Goal: Communication & Community: Ask a question

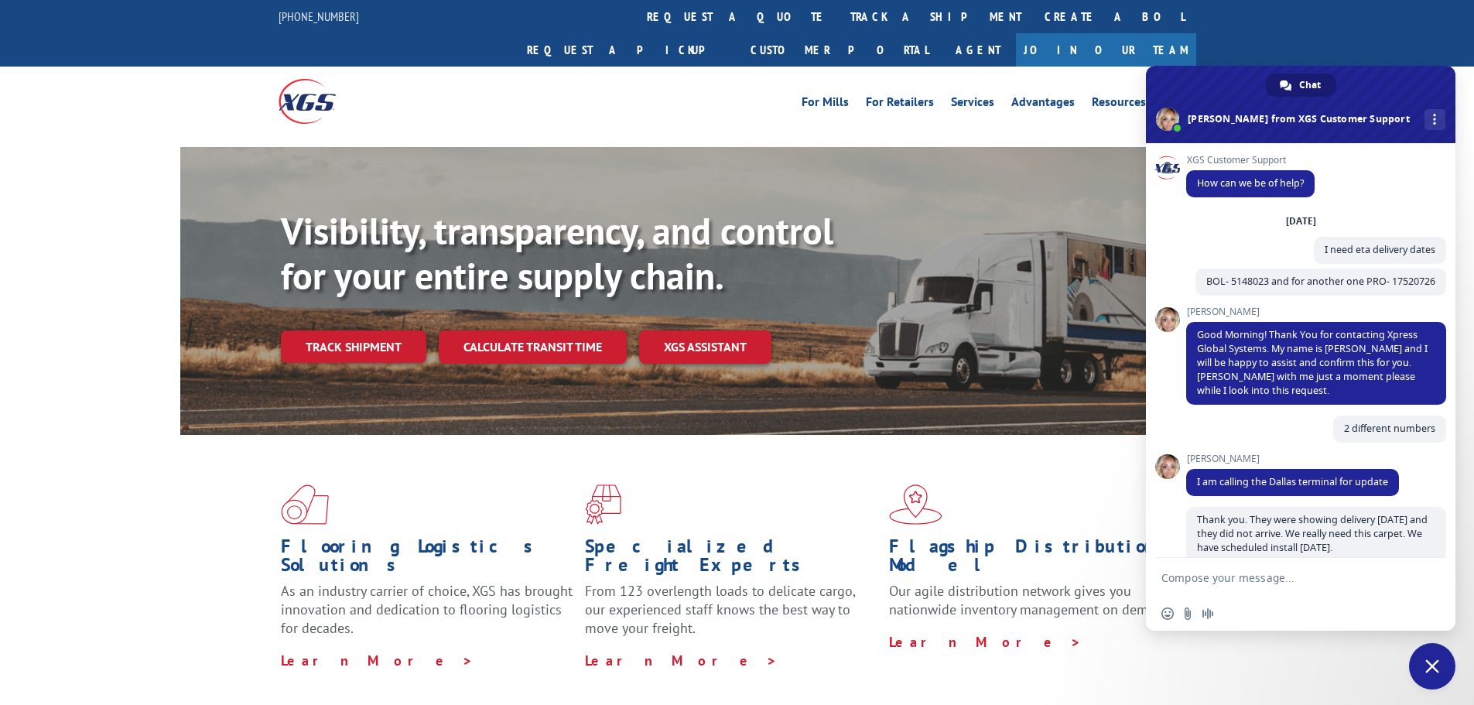
scroll to position [550, 0]
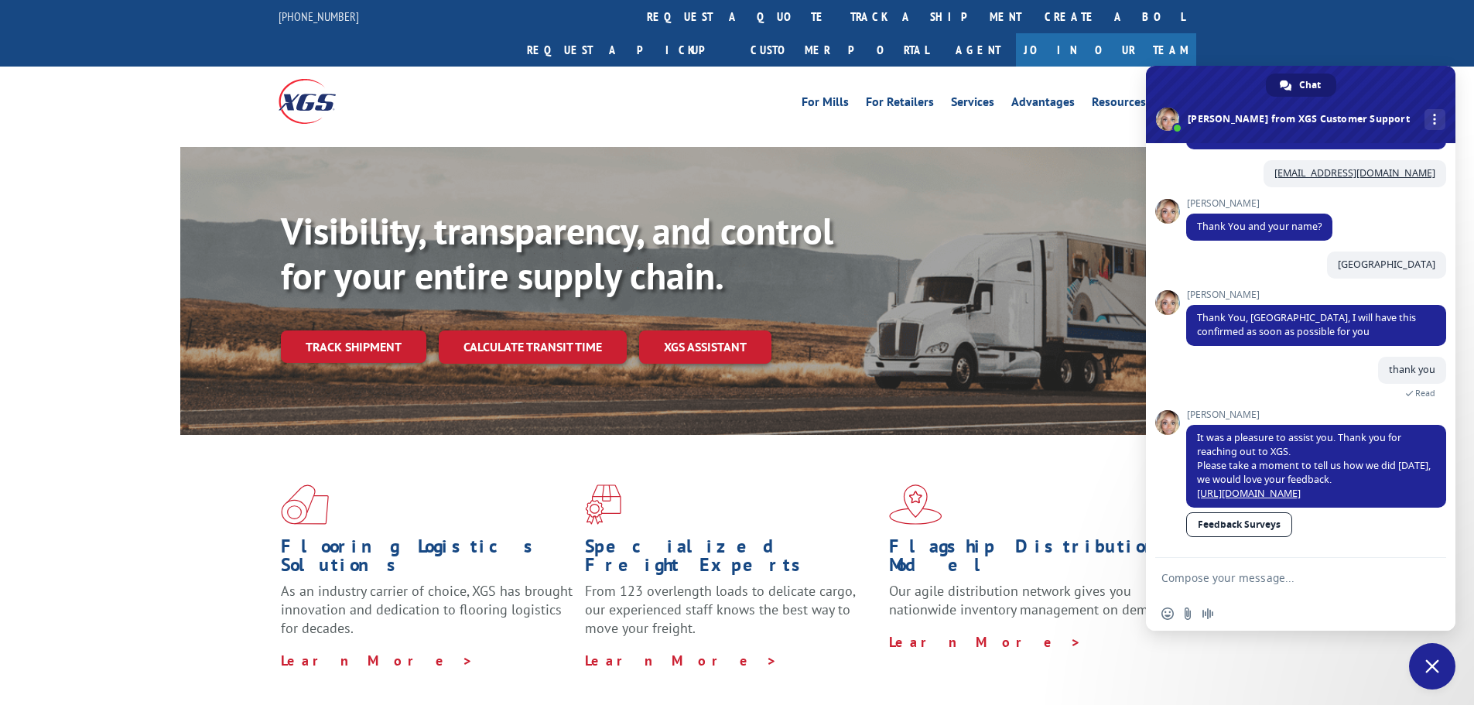
click at [1435, 672] on span "Close chat" at bounding box center [1433, 666] width 14 height 14
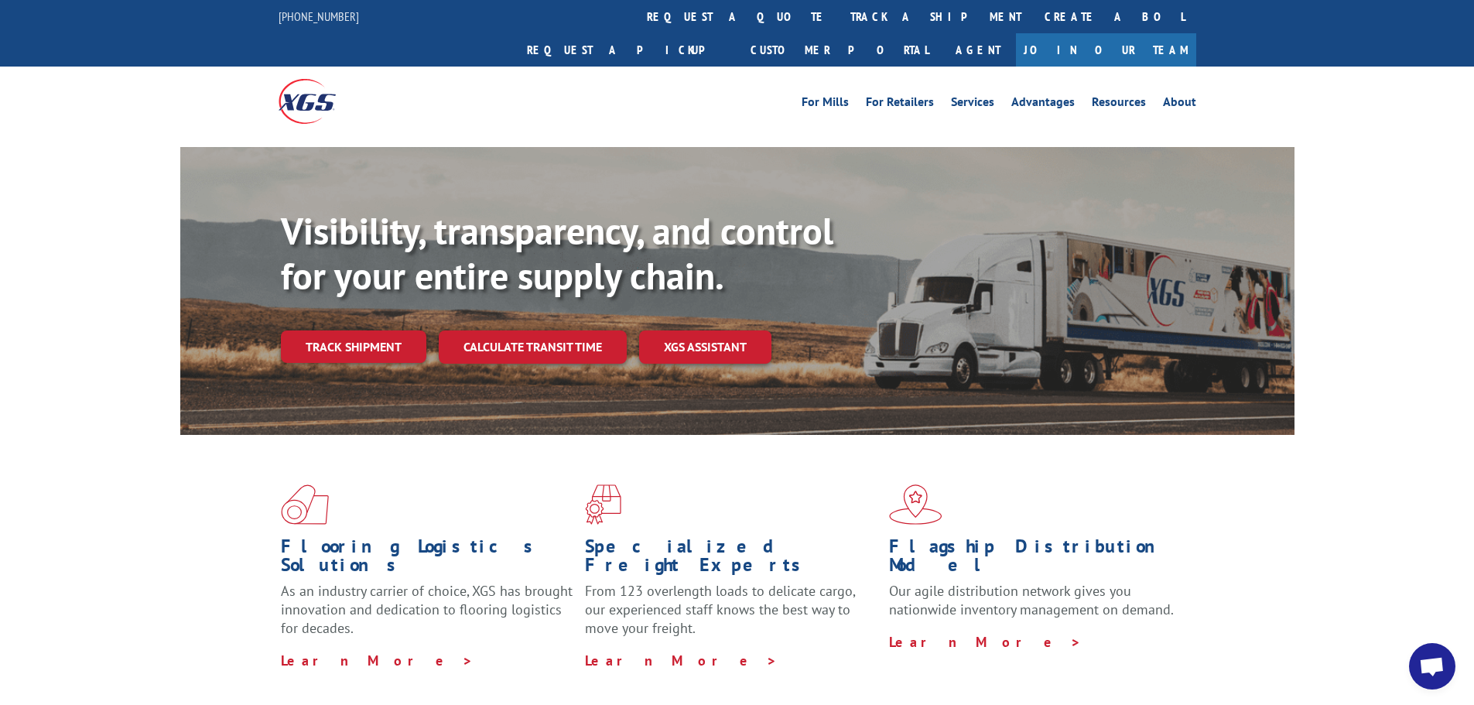
click at [1435, 672] on span "Open chat" at bounding box center [1432, 668] width 26 height 22
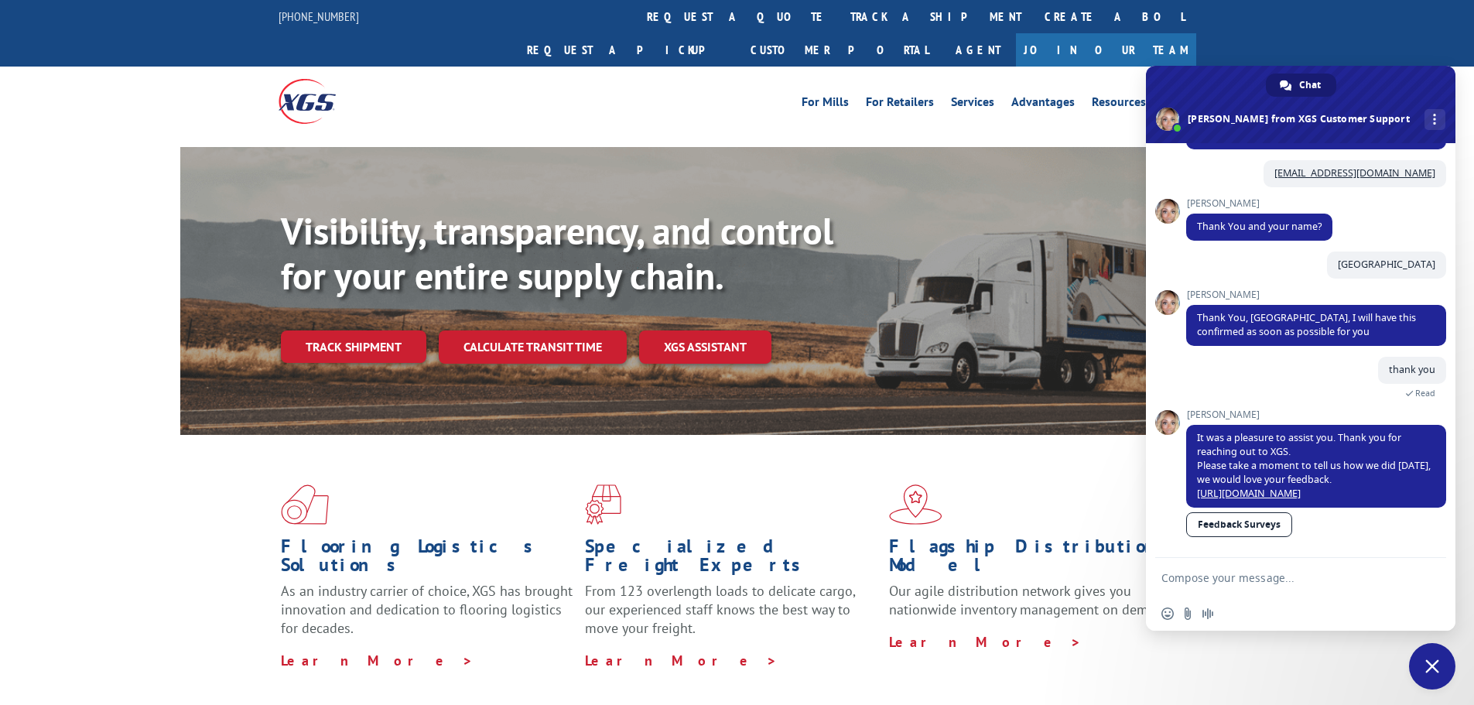
click at [1295, 576] on textarea "Compose your message..." at bounding box center [1284, 578] width 245 height 14
type textarea "C"
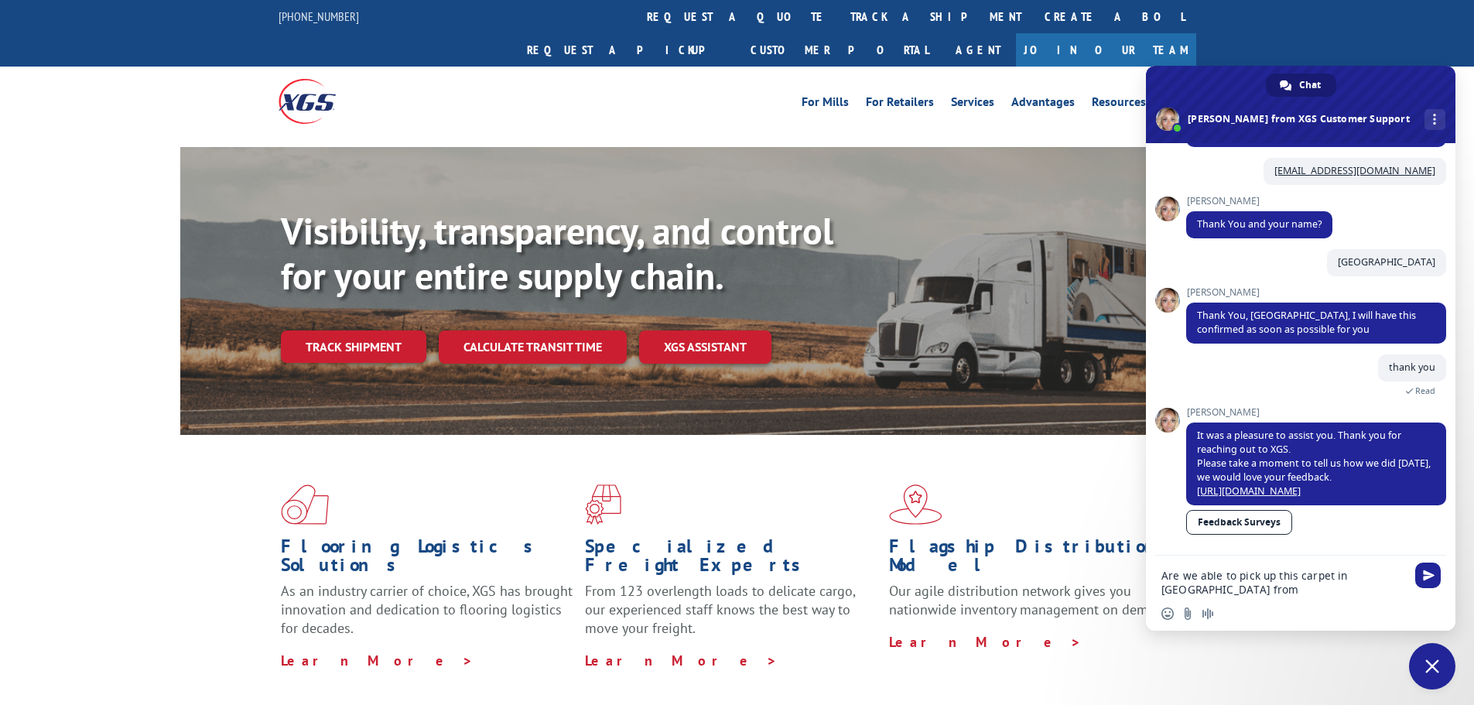
type textarea "Are we able to pick up this carpet in [GEOGRAPHIC_DATA] from [GEOGRAPHIC_DATA]?"
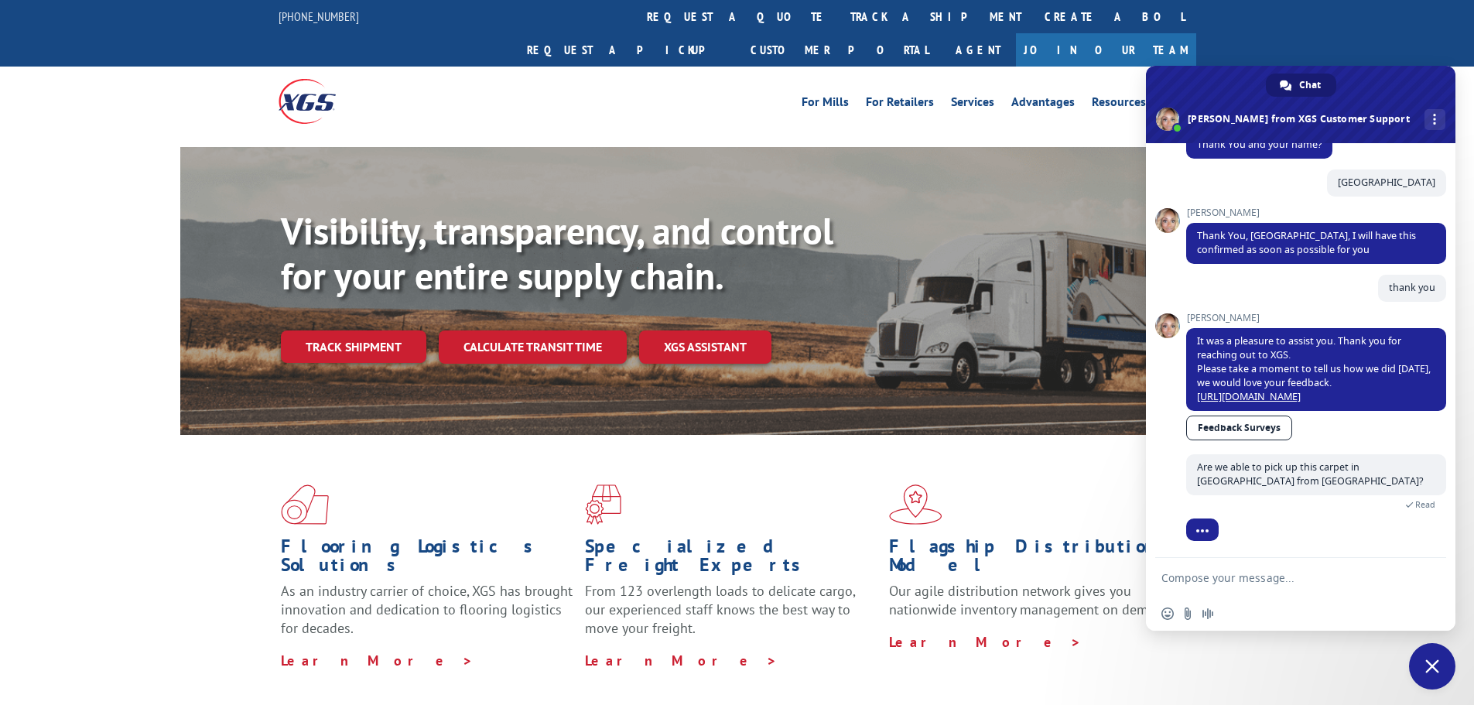
scroll to position [683, 0]
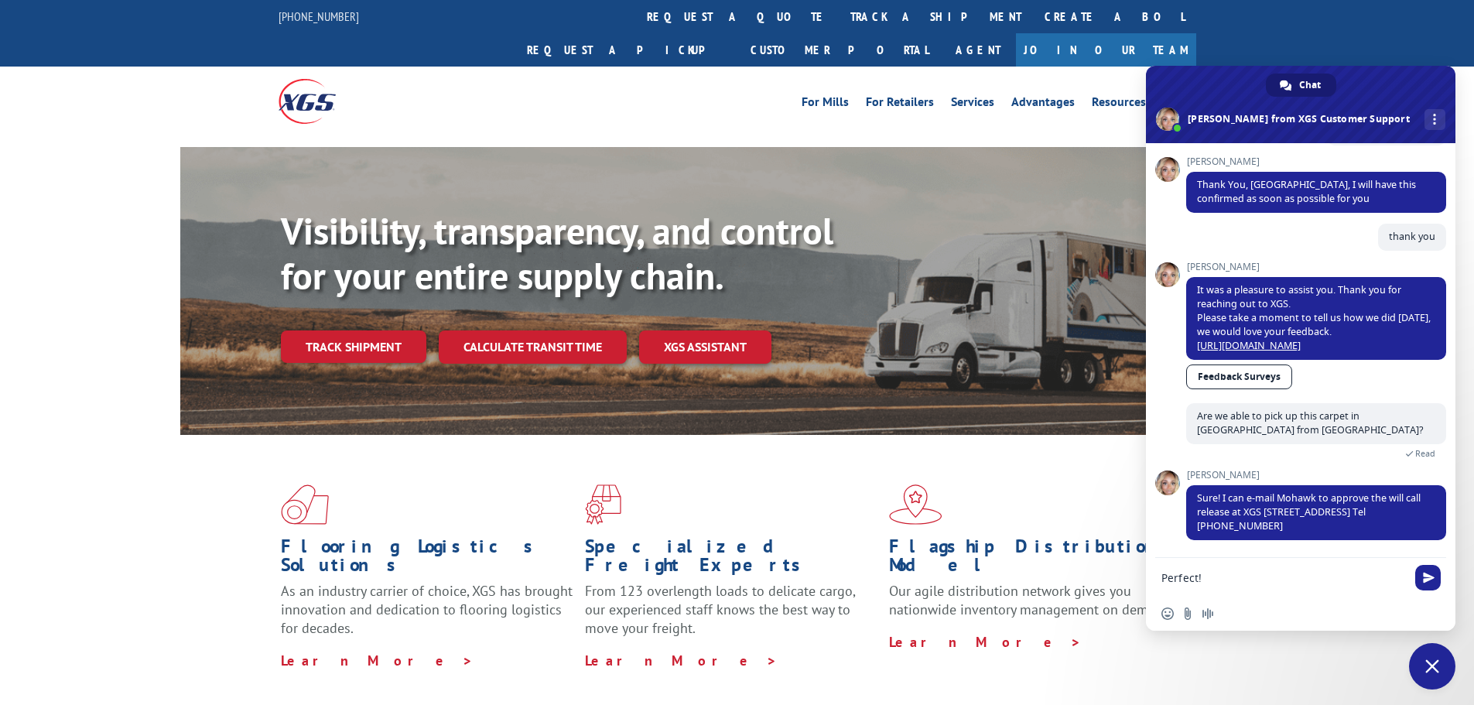
type textarea "Perfect!"
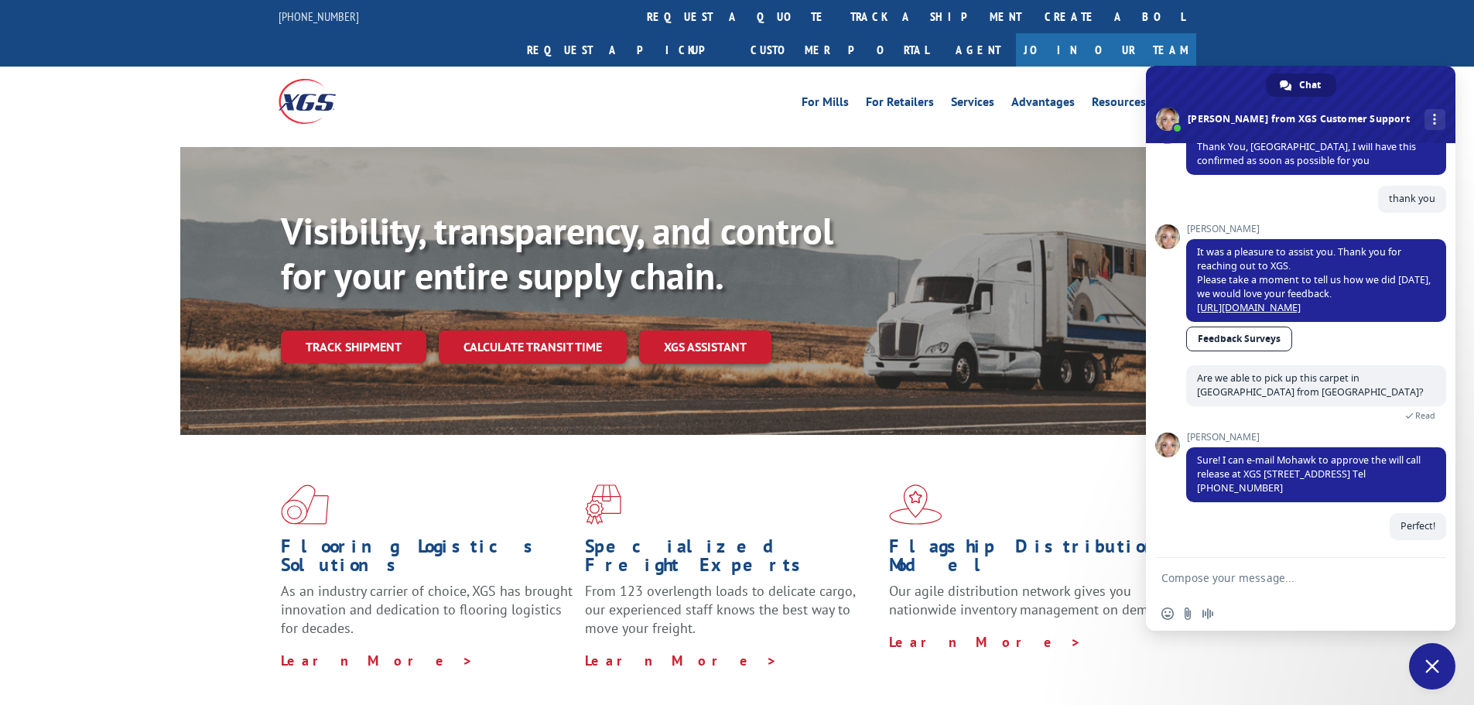
scroll to position [721, 0]
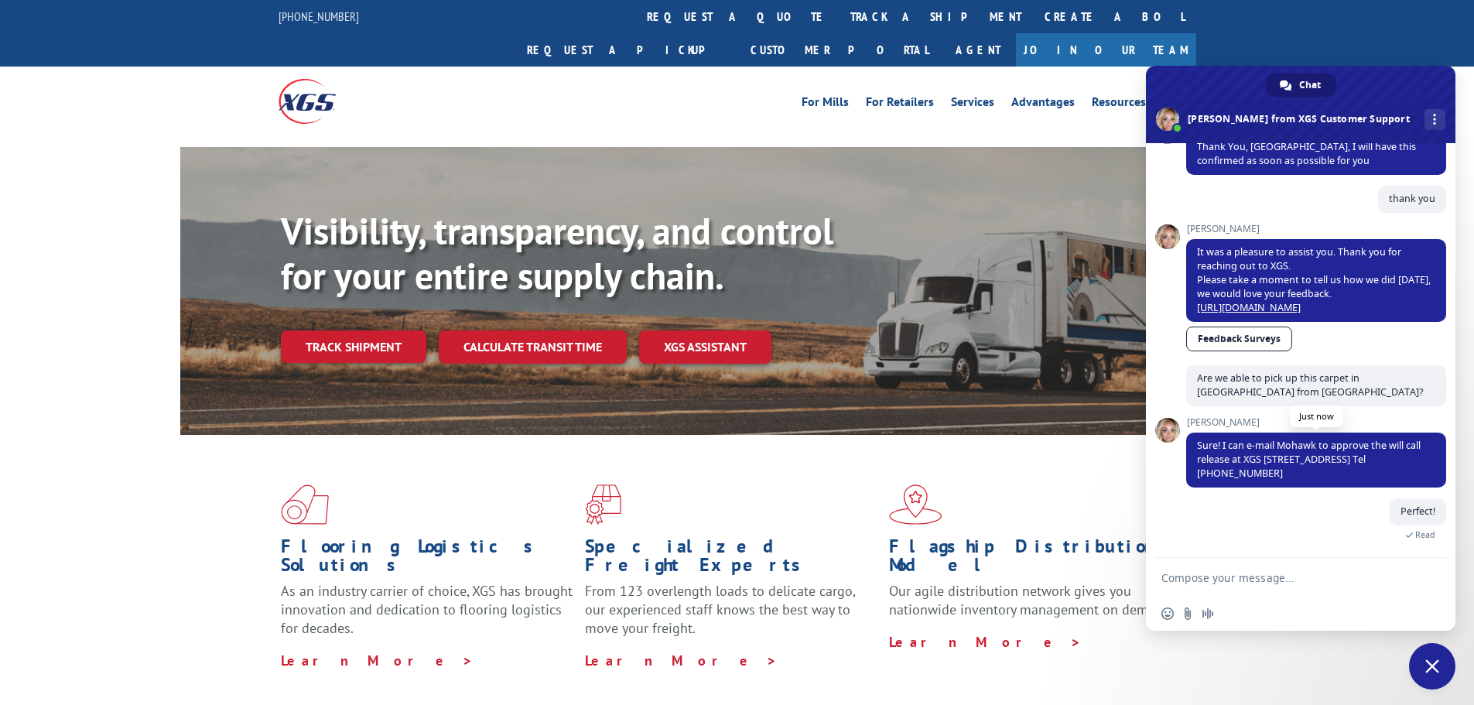
drag, startPoint x: 1388, startPoint y: 474, endPoint x: 1244, endPoint y: 459, distance: 145.6
click at [1244, 459] on span "Sure! I can e-mail Mohawk to approve the will call release at XGS [STREET_ADDRE…" at bounding box center [1316, 460] width 260 height 55
copy span "XGS [STREET_ADDRESS] Tel [PHONE_NUMBER]"
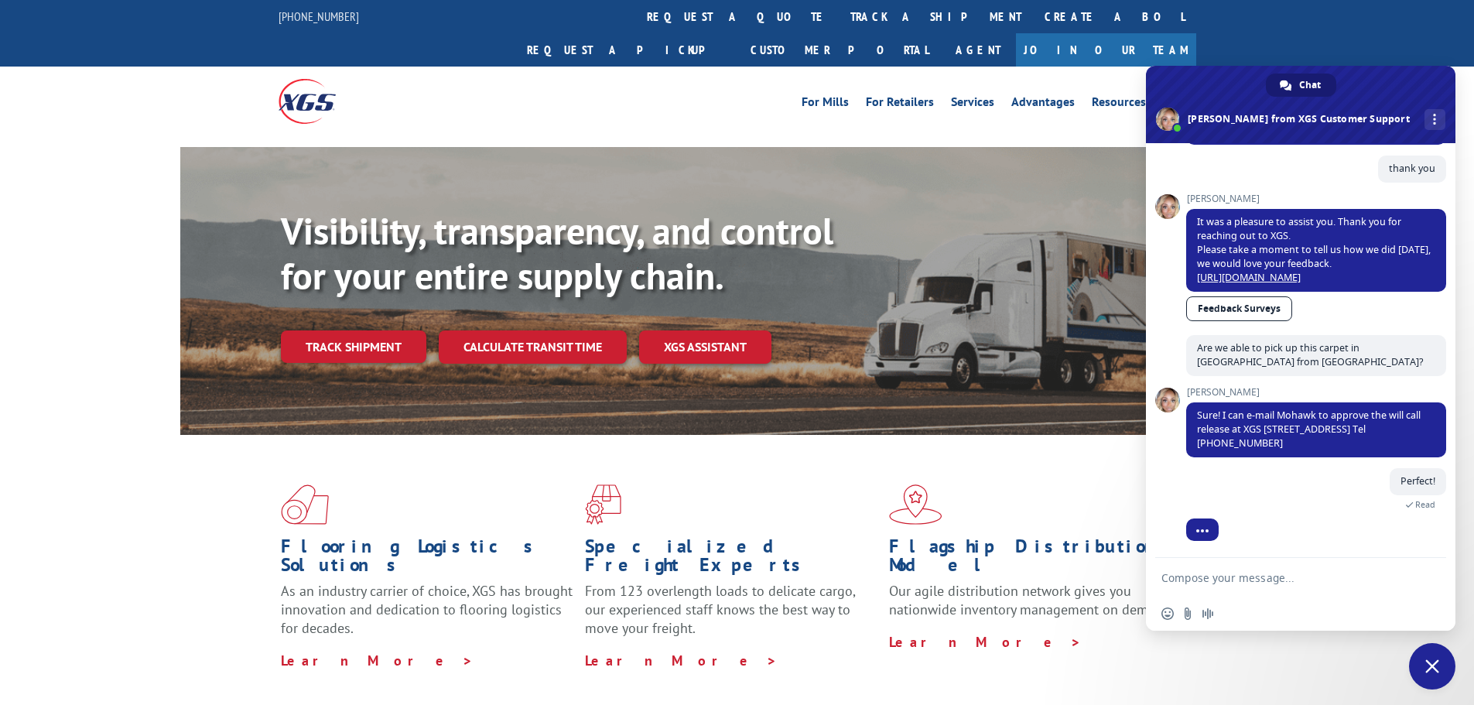
scroll to position [802, 0]
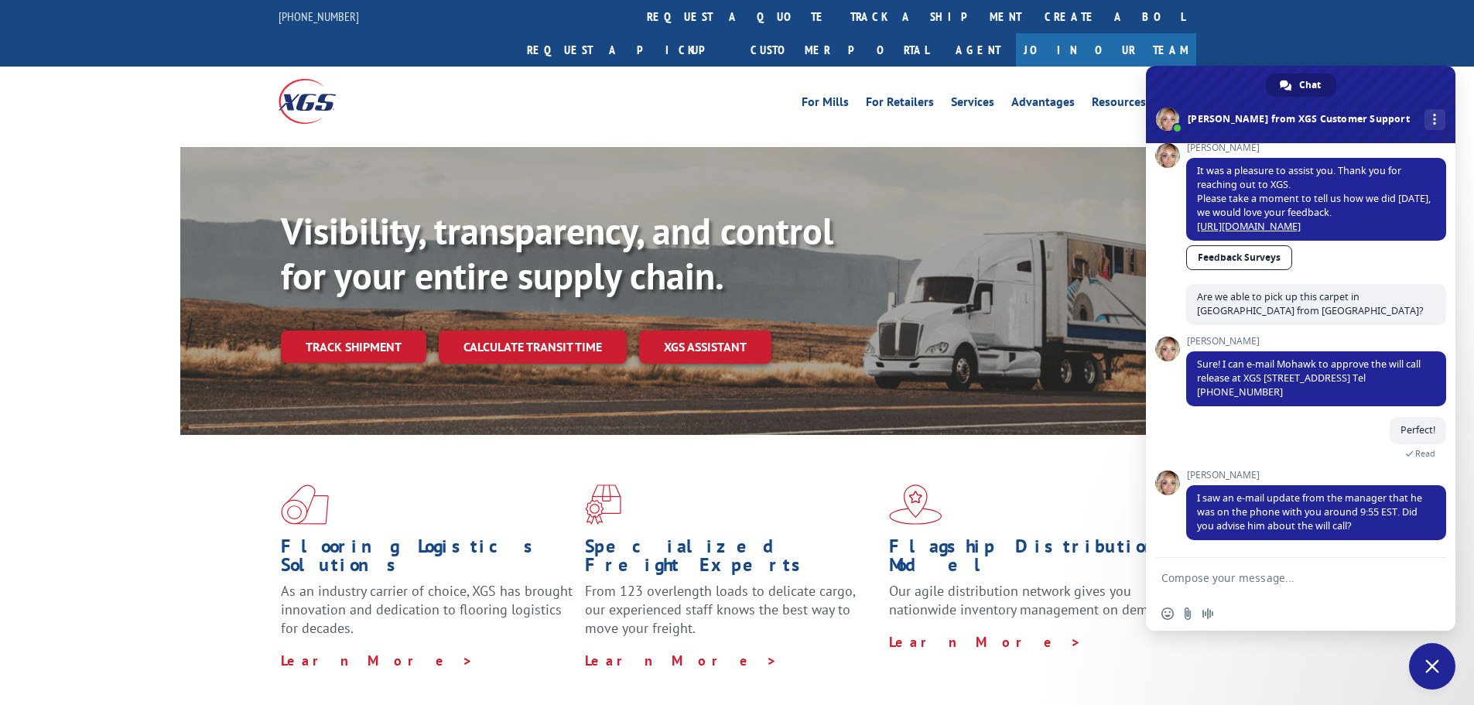
click at [1235, 575] on textarea "Compose your message..." at bounding box center [1284, 578] width 245 height 14
type textarea "No we just thought about picking it up."
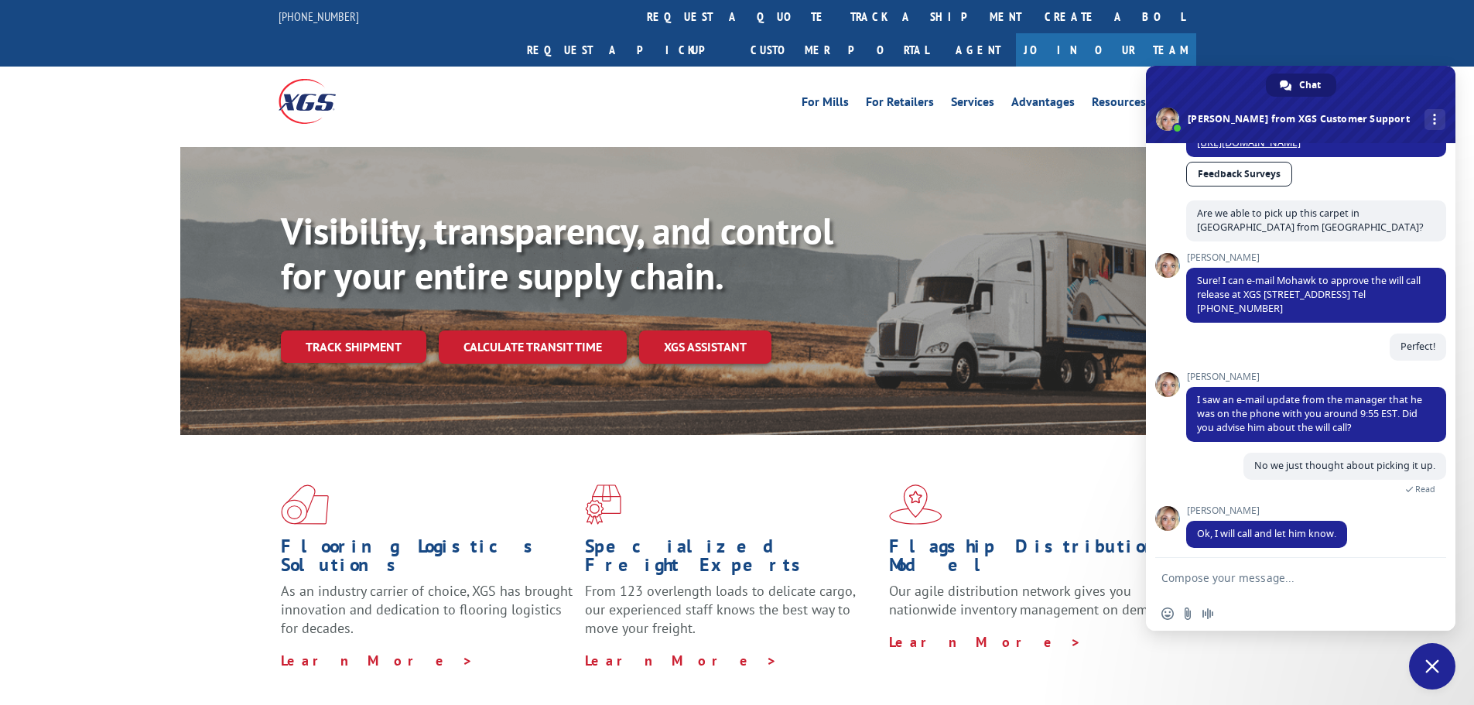
scroll to position [893, 0]
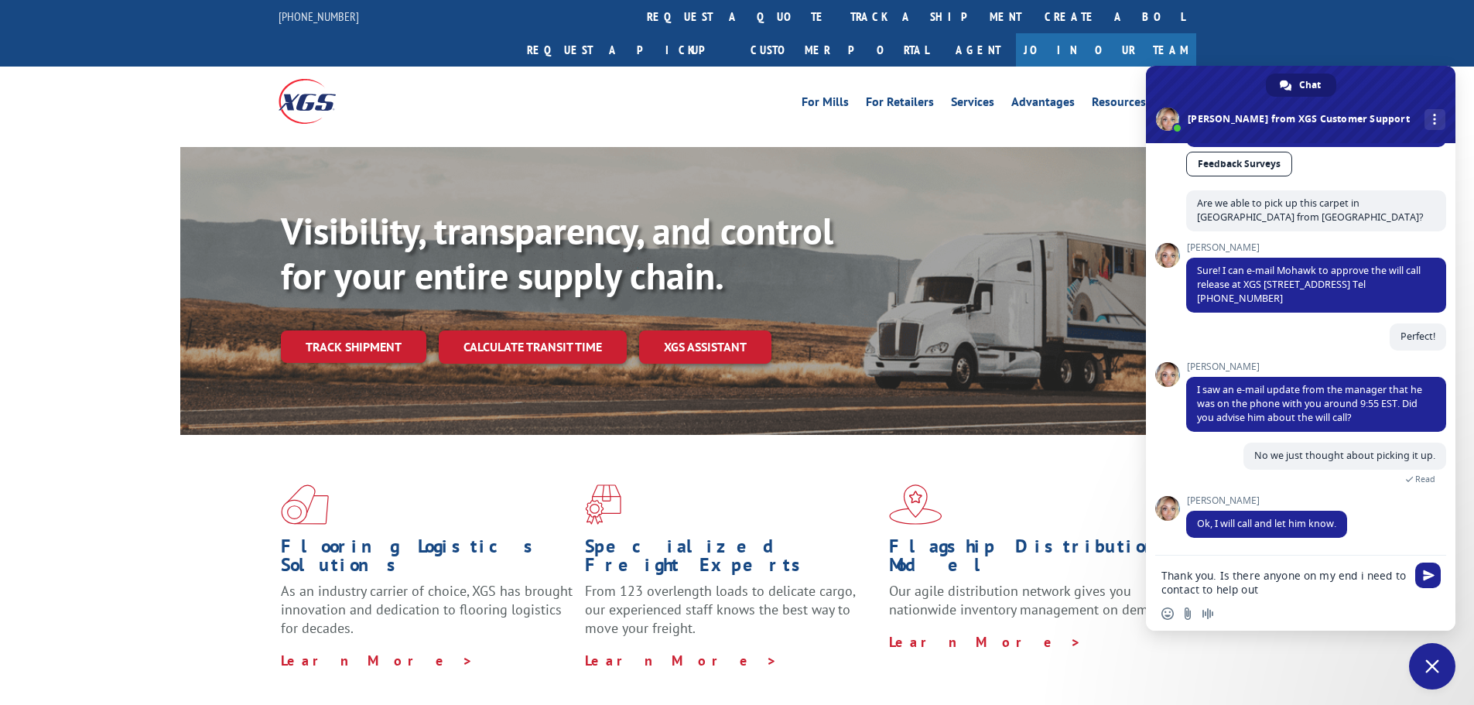
type textarea "Thank you. Is there anyone on my end i need to contact to help out?"
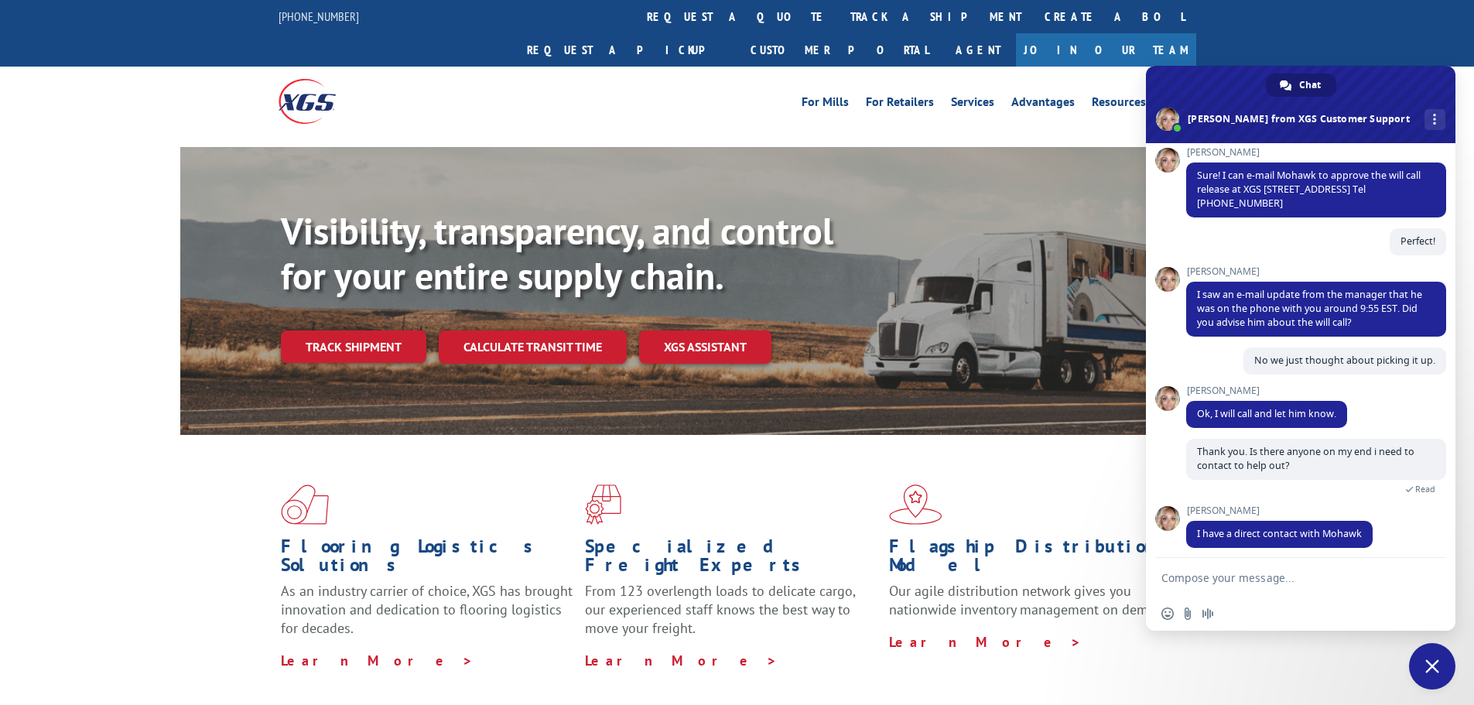
scroll to position [998, 0]
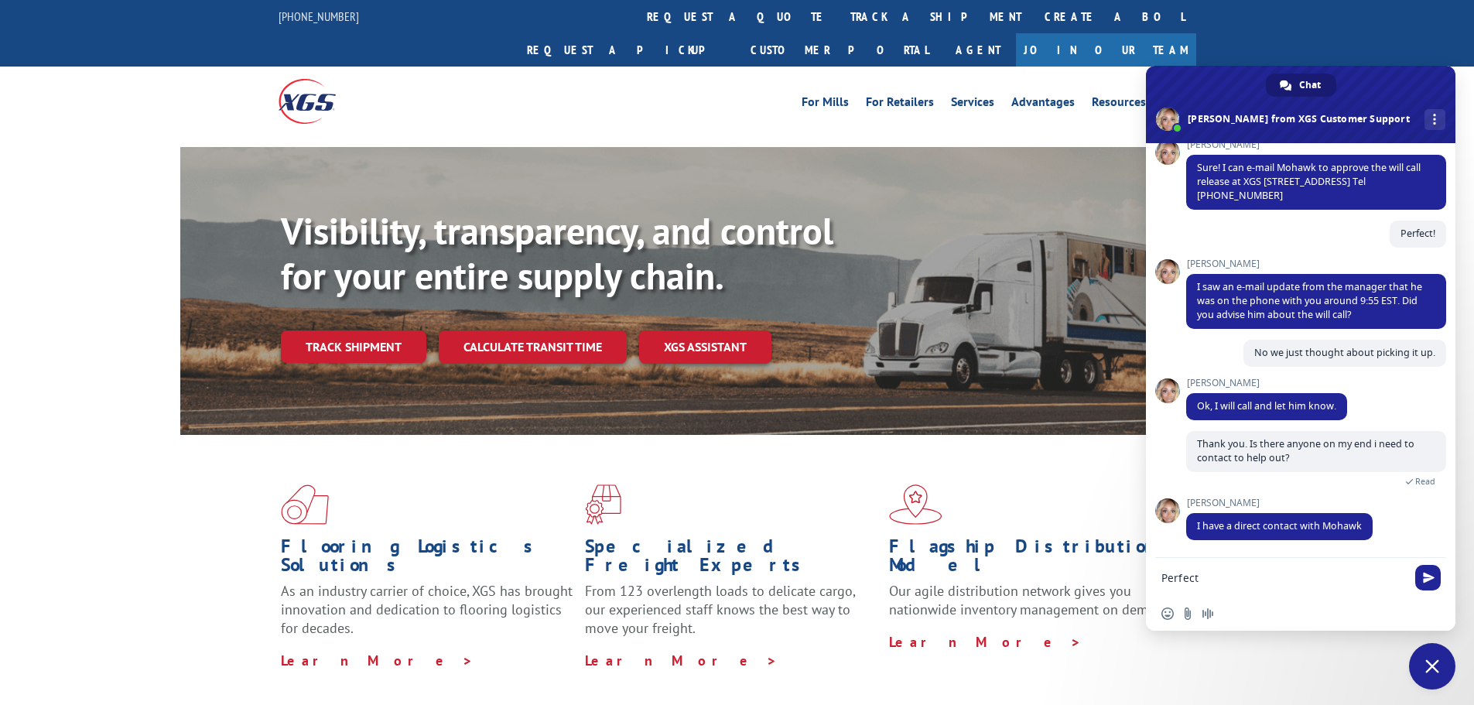
type textarea "Perfect."
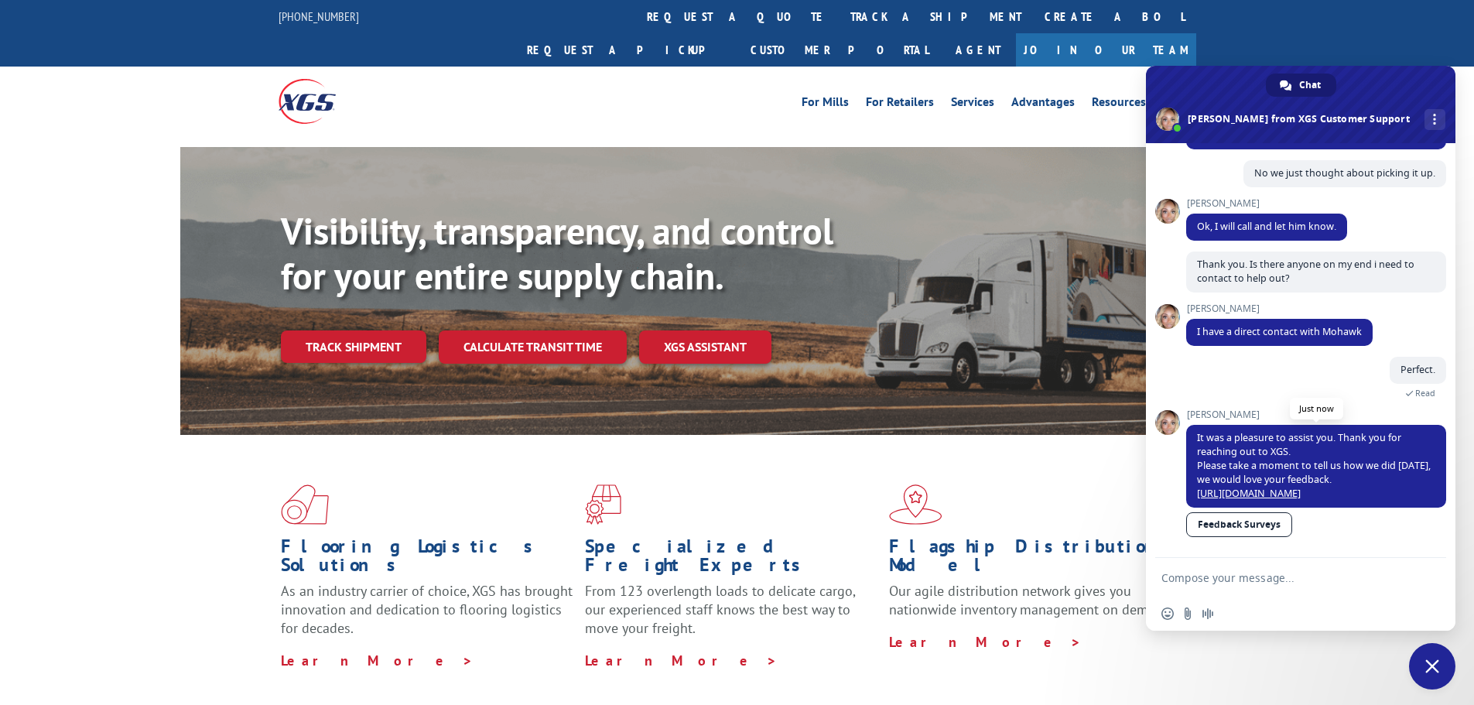
scroll to position [1192, 0]
click at [1245, 579] on textarea "Compose your message..." at bounding box center [1284, 578] width 245 height 14
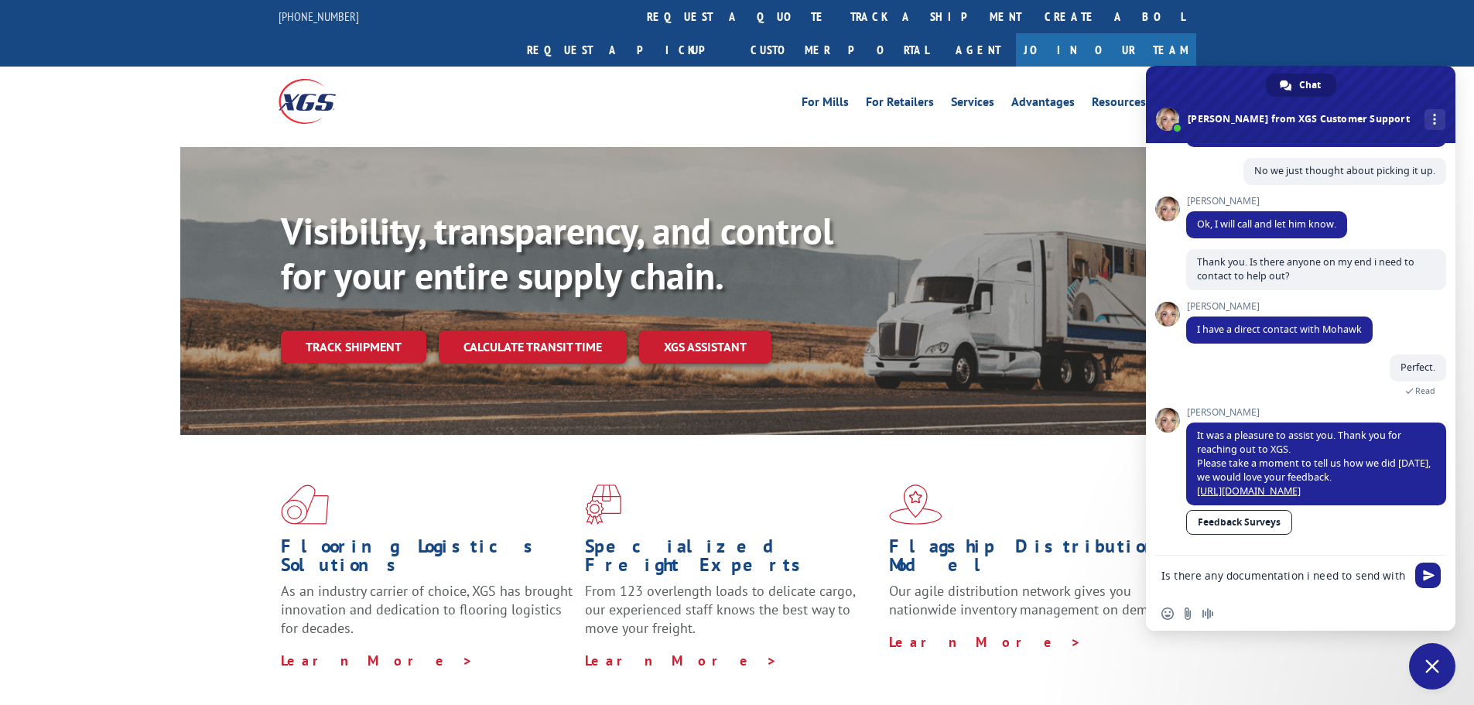
scroll to position [1194, 0]
type textarea "Is there any documentation i need to send with our guy for pick up?"
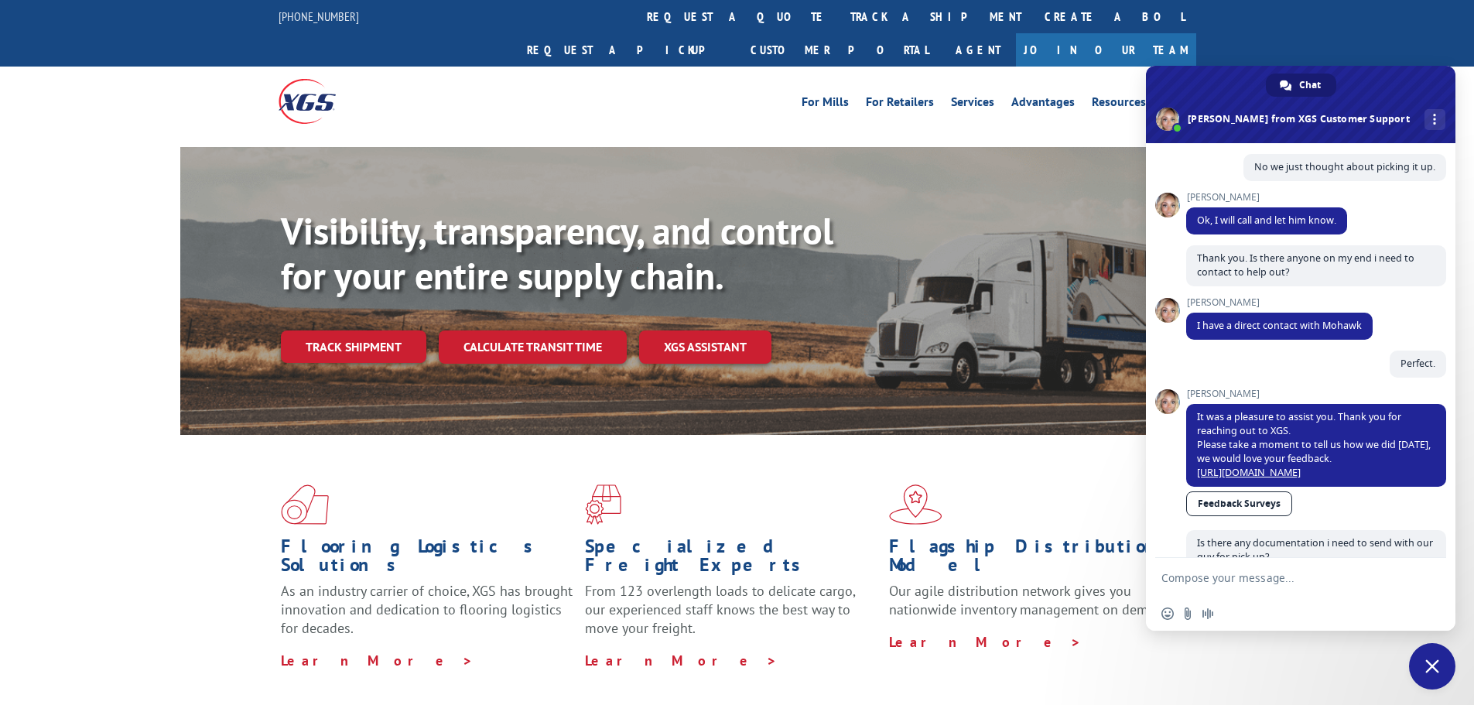
scroll to position [1311, 0]
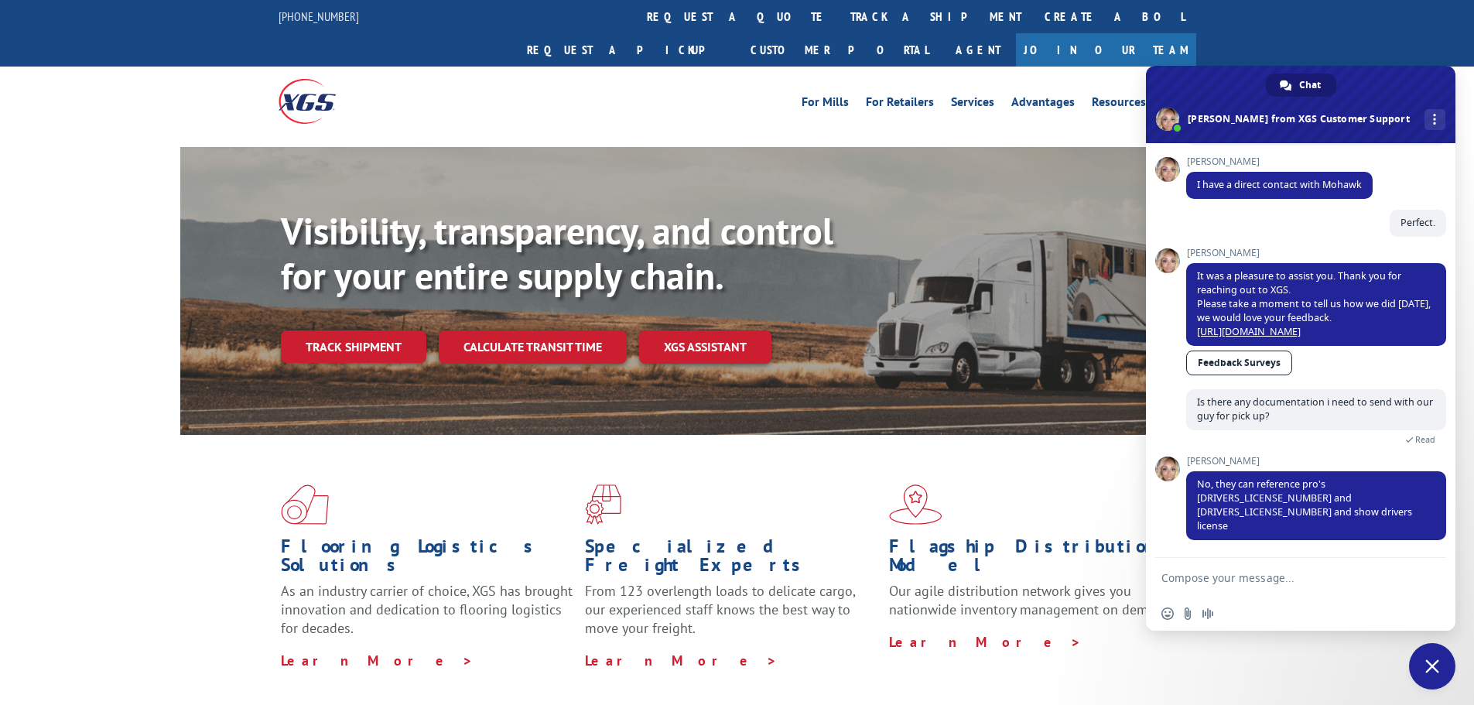
click at [1295, 580] on textarea "Compose your message..." at bounding box center [1284, 578] width 245 height 14
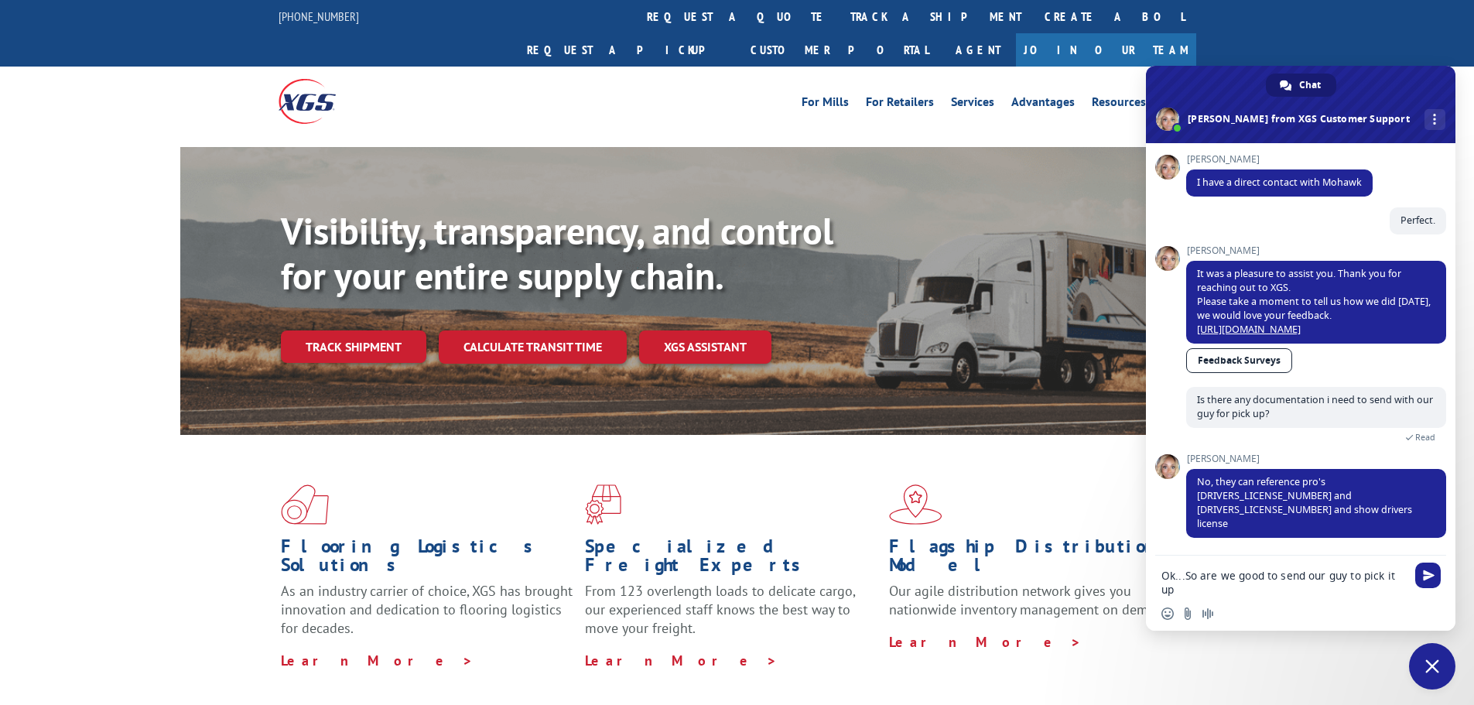
type textarea "Ok...So are we good to send our guy to pick it up?"
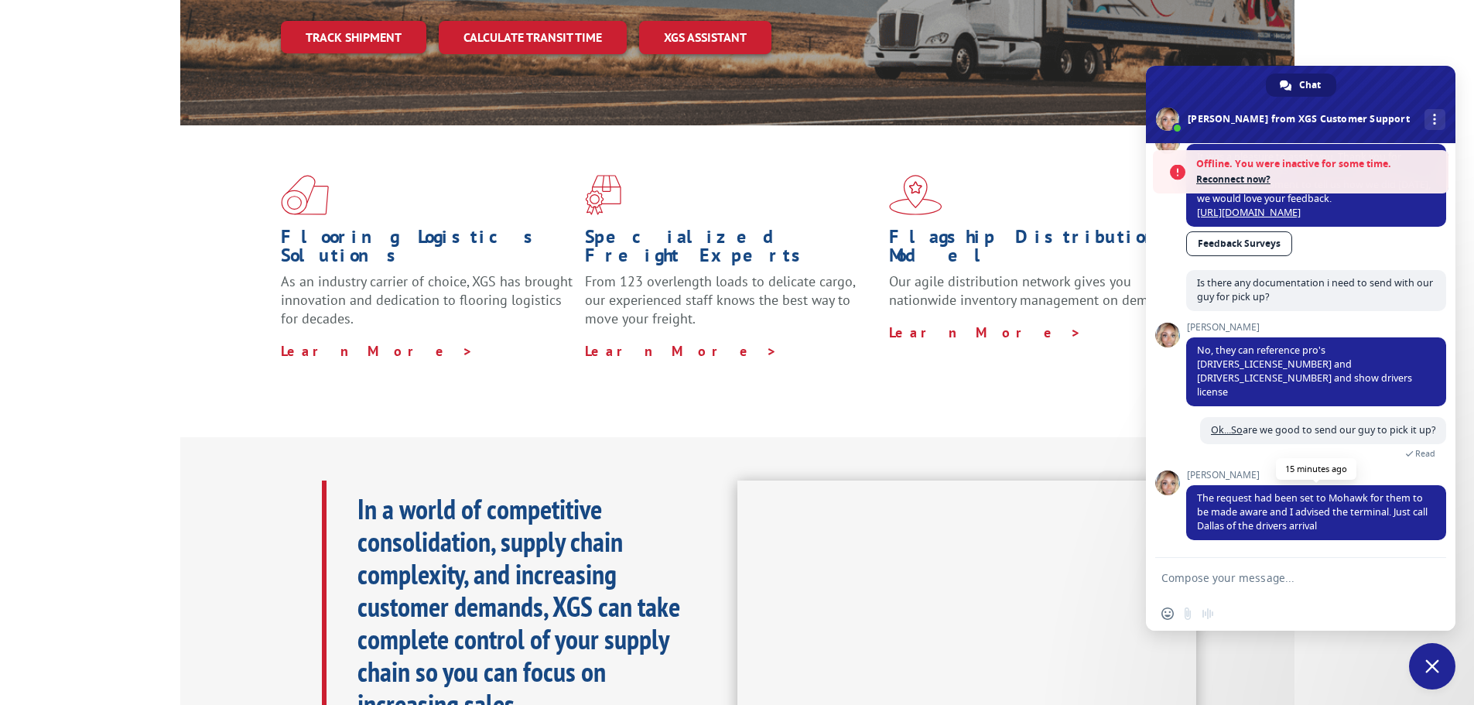
scroll to position [1430, 0]
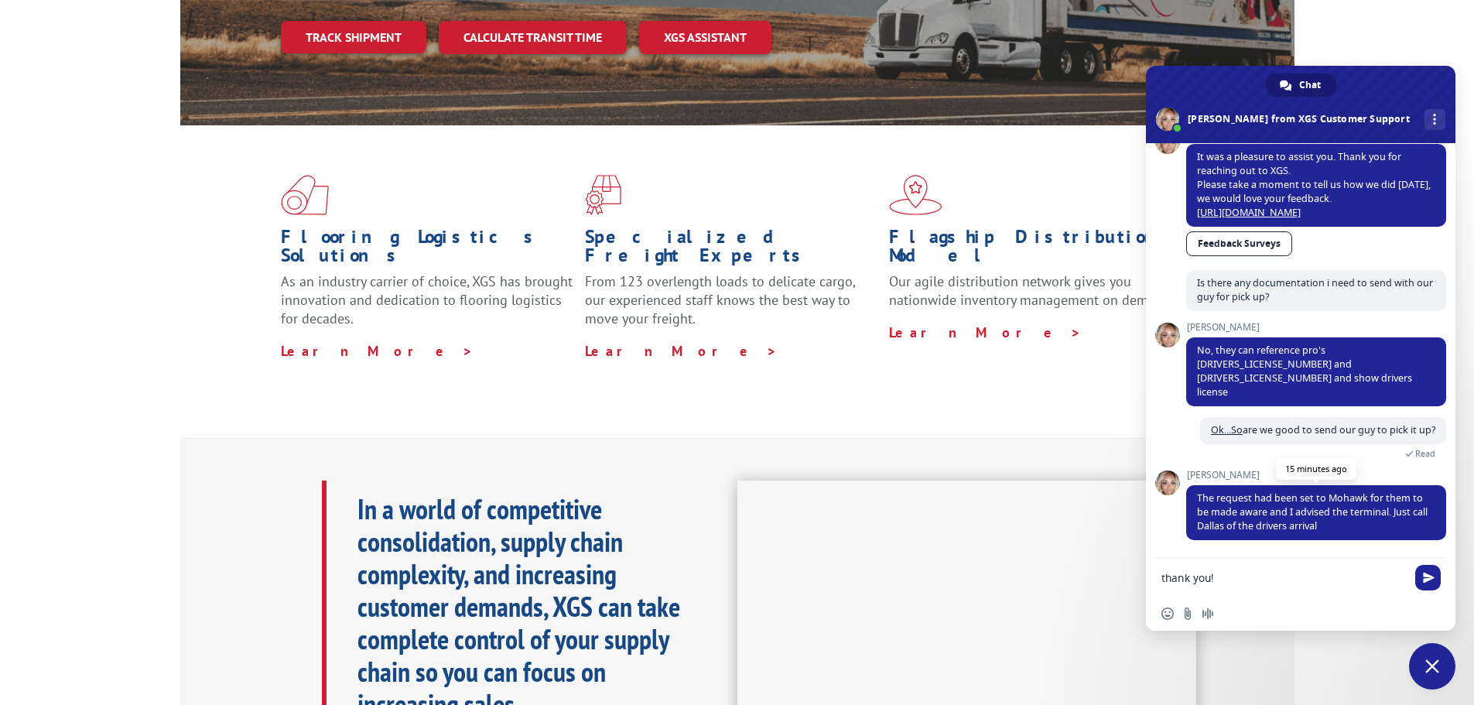
type textarea "thank you!!"
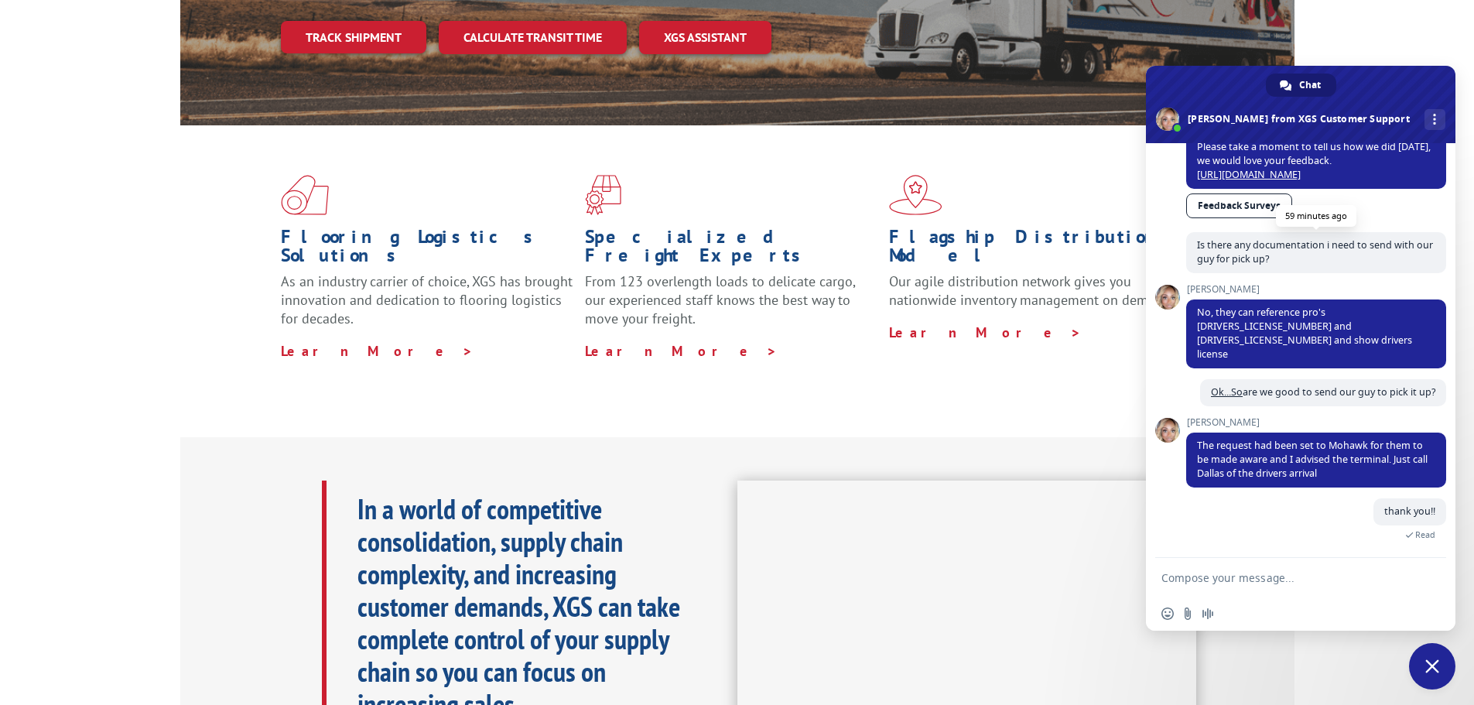
scroll to position [1468, 0]
